Goal: Task Accomplishment & Management: Complete application form

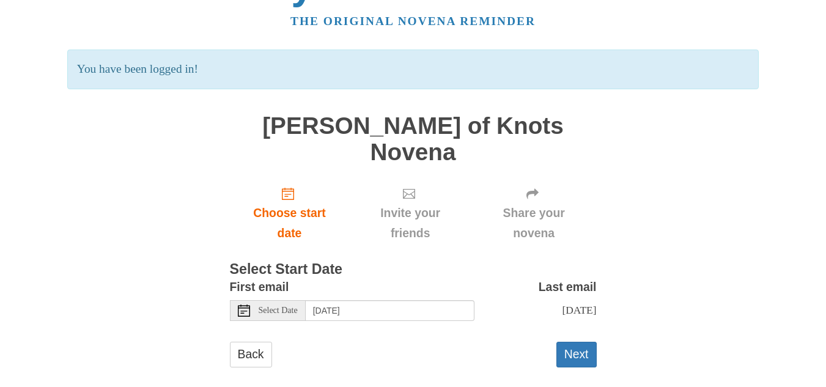
scroll to position [48, 0]
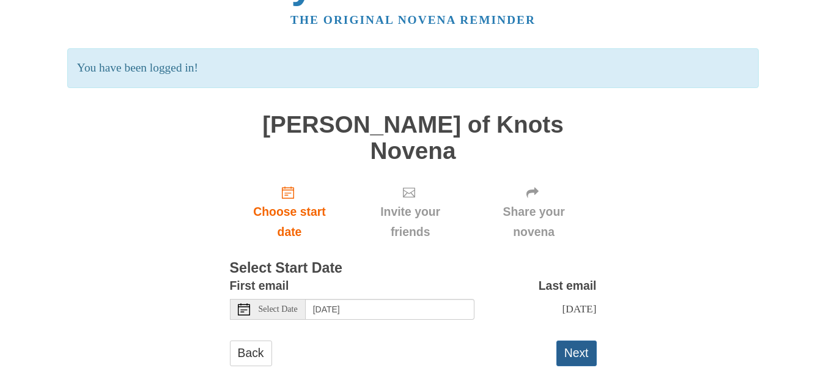
click at [581, 340] on button "Next" at bounding box center [576, 352] width 40 height 25
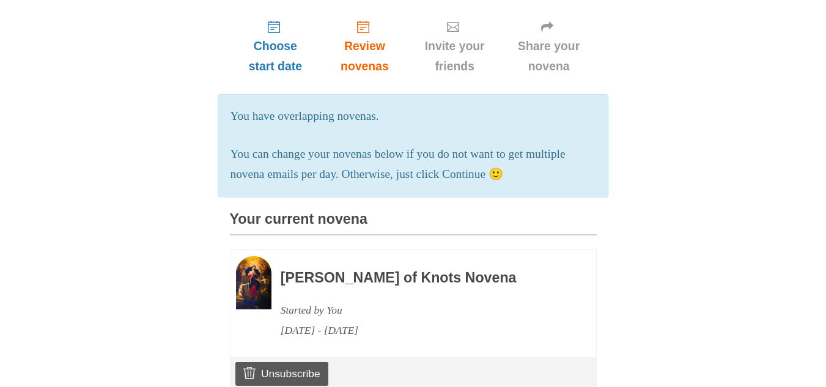
scroll to position [154, 0]
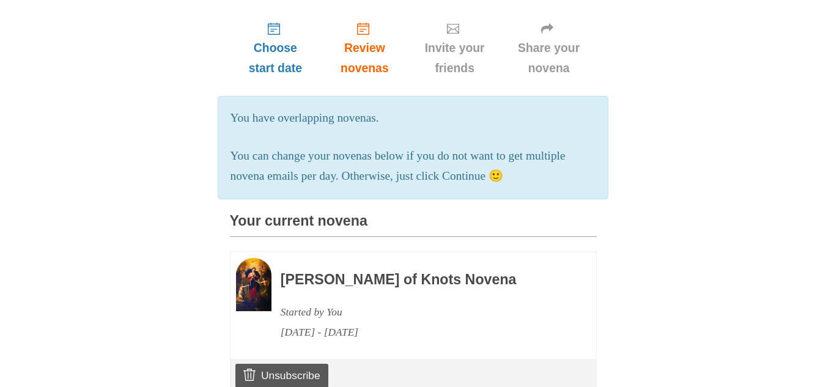
click at [560, 153] on p "You can change your novenas below if you do not want to get multiple novena ema…" at bounding box center [412, 166] width 365 height 40
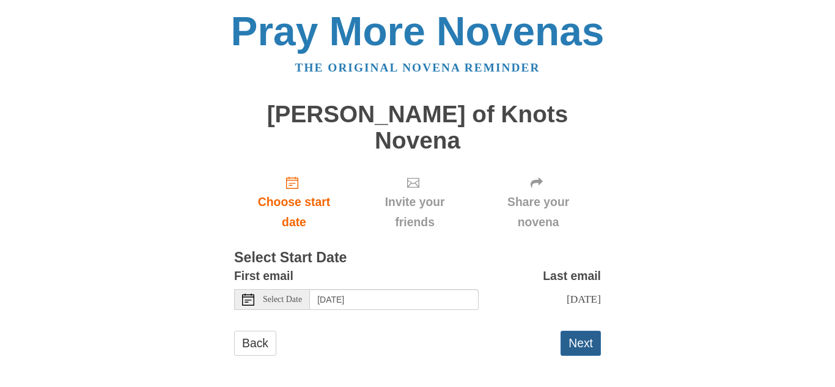
click at [574, 331] on button "Next" at bounding box center [580, 343] width 40 height 25
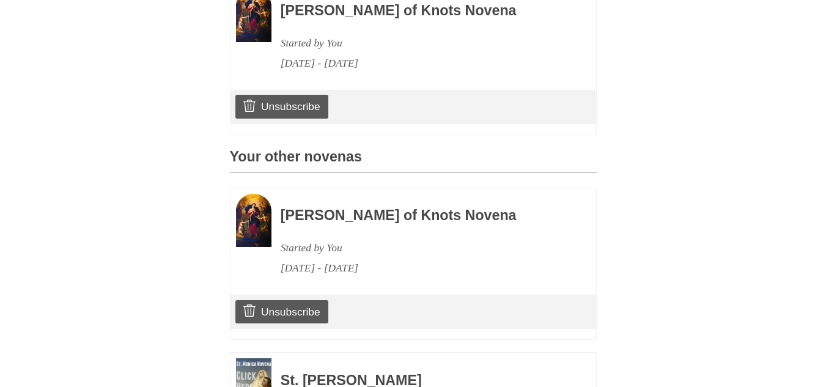
scroll to position [421, 0]
